Goal: Task Accomplishment & Management: Manage account settings

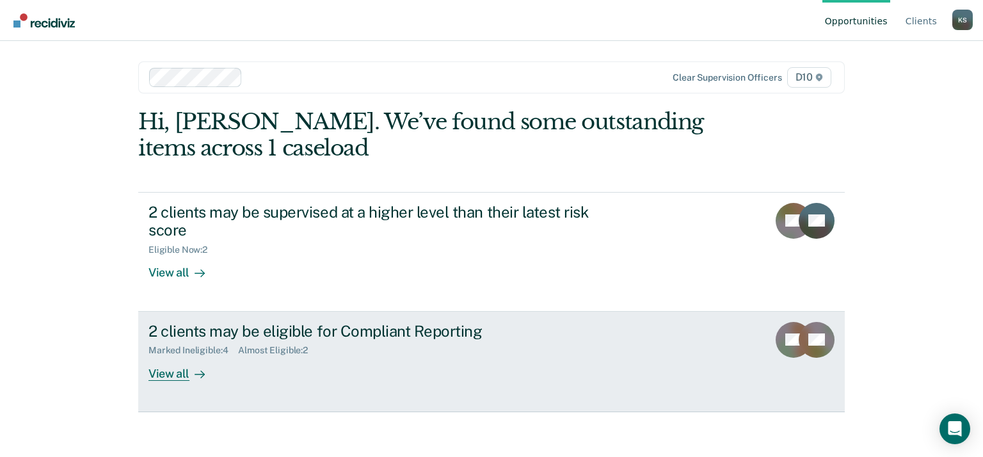
click at [188, 373] on div "View all" at bounding box center [185, 368] width 72 height 25
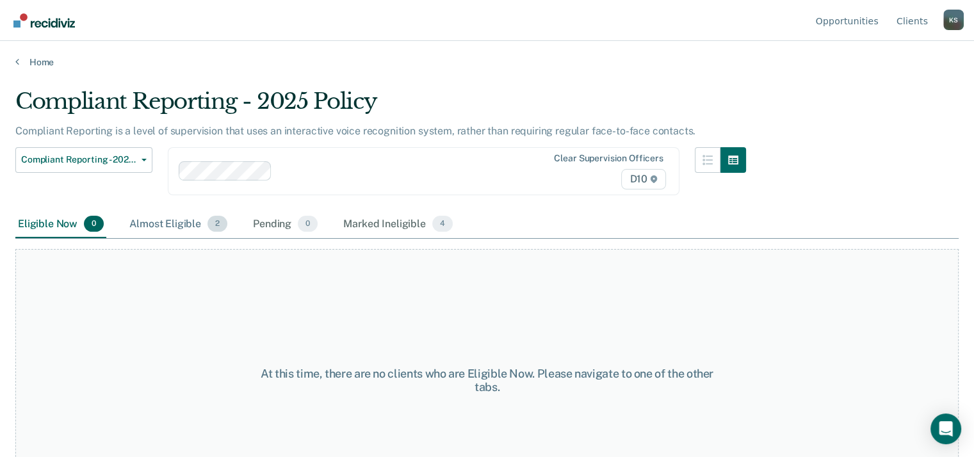
click at [179, 223] on div "Almost Eligible 2" at bounding box center [178, 225] width 103 height 28
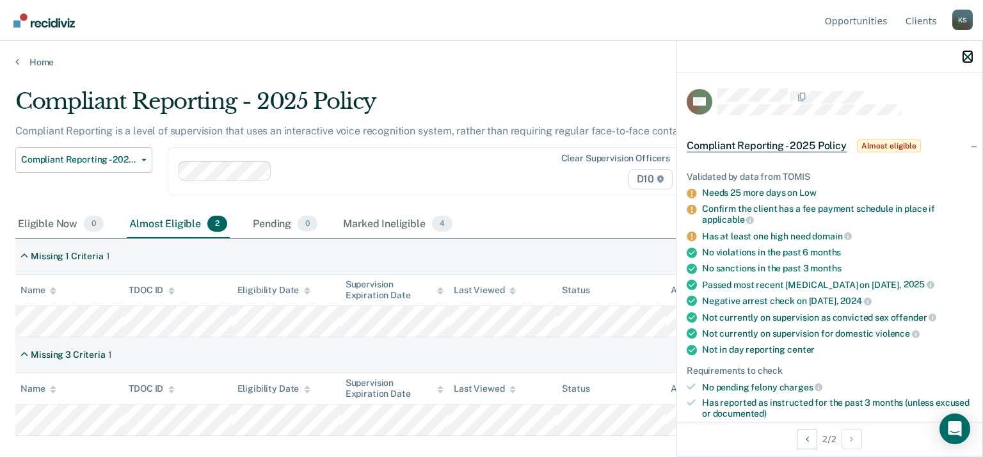
click at [967, 57] on icon "button" at bounding box center [967, 56] width 9 height 9
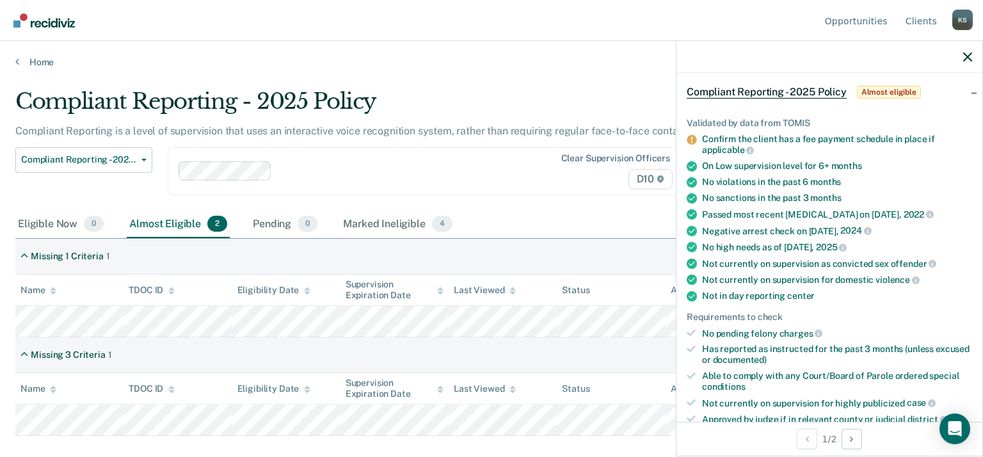
scroll to position [192, 0]
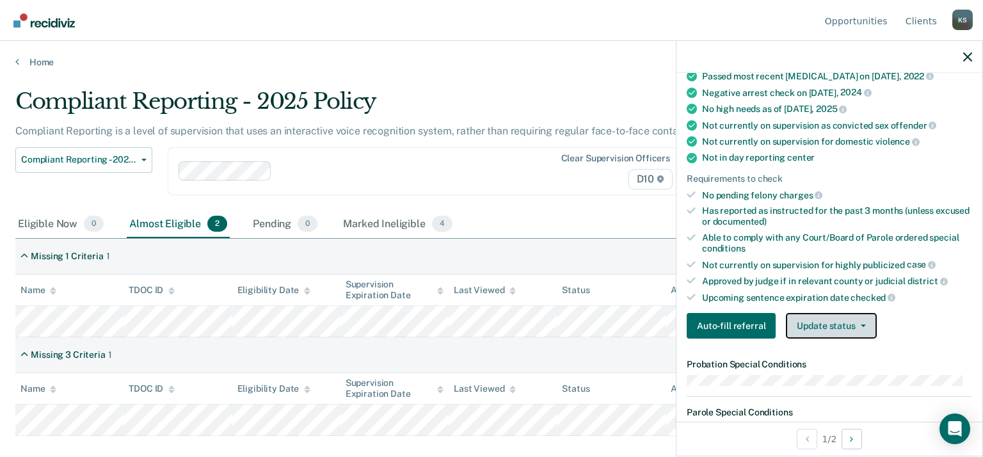
click at [846, 318] on button "Update status" at bounding box center [831, 326] width 90 height 26
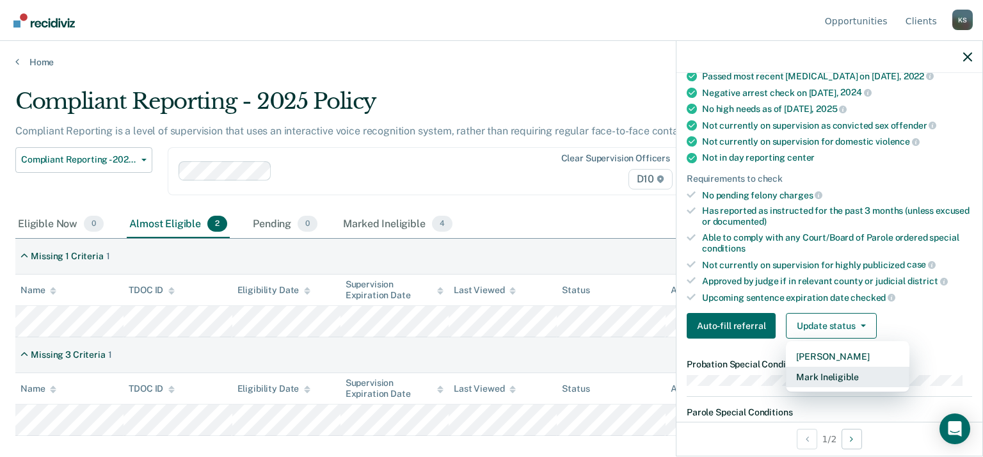
click at [853, 367] on button "Mark Ineligible" at bounding box center [848, 377] width 124 height 20
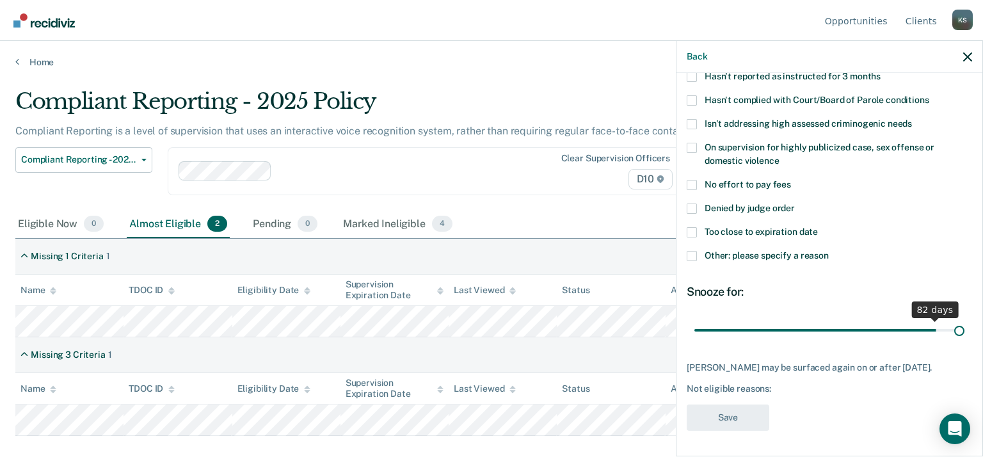
scroll to position [120, 0]
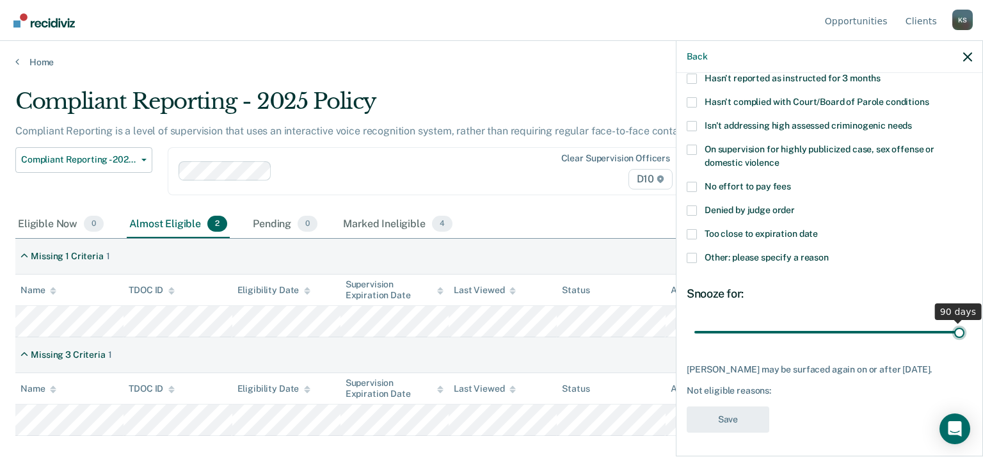
drag, startPoint x: 781, startPoint y: 316, endPoint x: 978, endPoint y: 313, distance: 197.2
type input "90"
click at [965, 321] on input "range" at bounding box center [830, 332] width 270 height 22
click at [691, 99] on span at bounding box center [692, 102] width 10 height 10
click at [930, 97] on input "Hasn't complied with Court/Board of Parole conditions" at bounding box center [930, 97] width 0 height 0
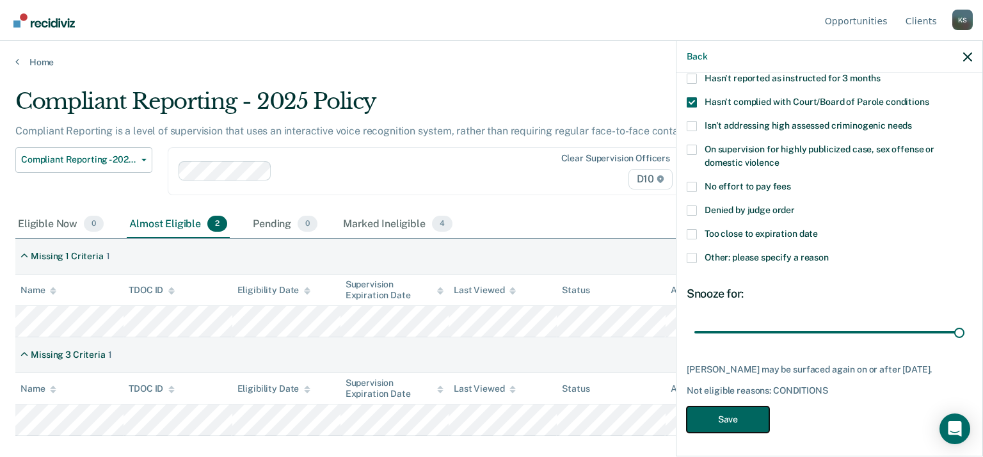
click at [734, 415] on button "Save" at bounding box center [728, 420] width 83 height 26
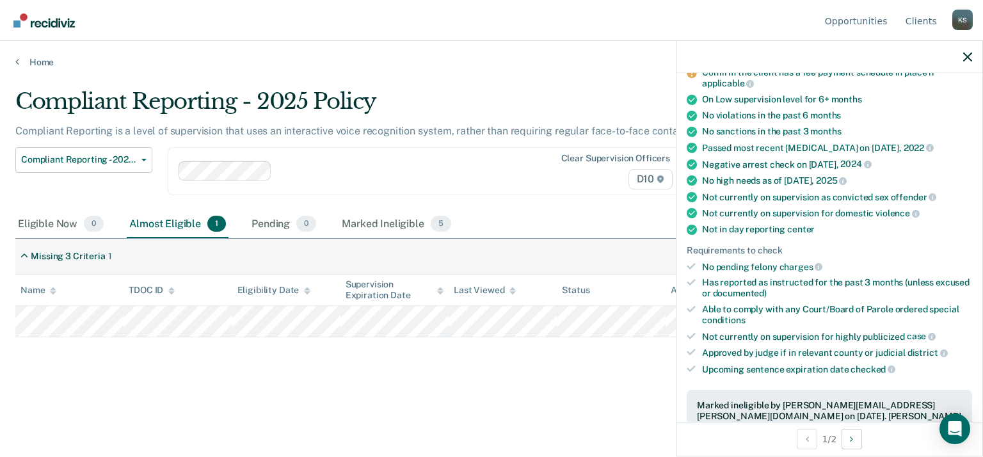
click at [974, 54] on div at bounding box center [830, 57] width 306 height 32
click at [966, 54] on icon "button" at bounding box center [967, 56] width 9 height 9
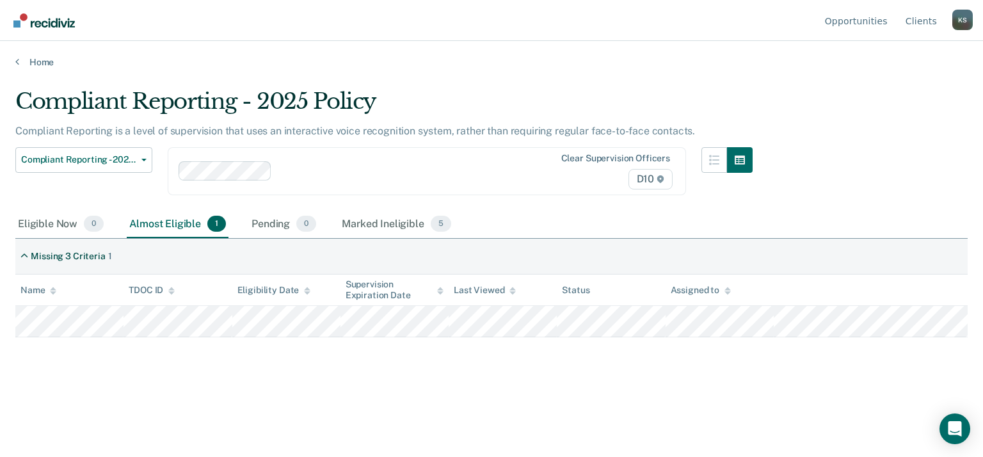
click at [298, 375] on div "Compliant Reporting - 2025 Policy Compliant Reporting is a level of supervision…" at bounding box center [491, 245] width 953 height 314
